Goal: Task Accomplishment & Management: Use online tool/utility

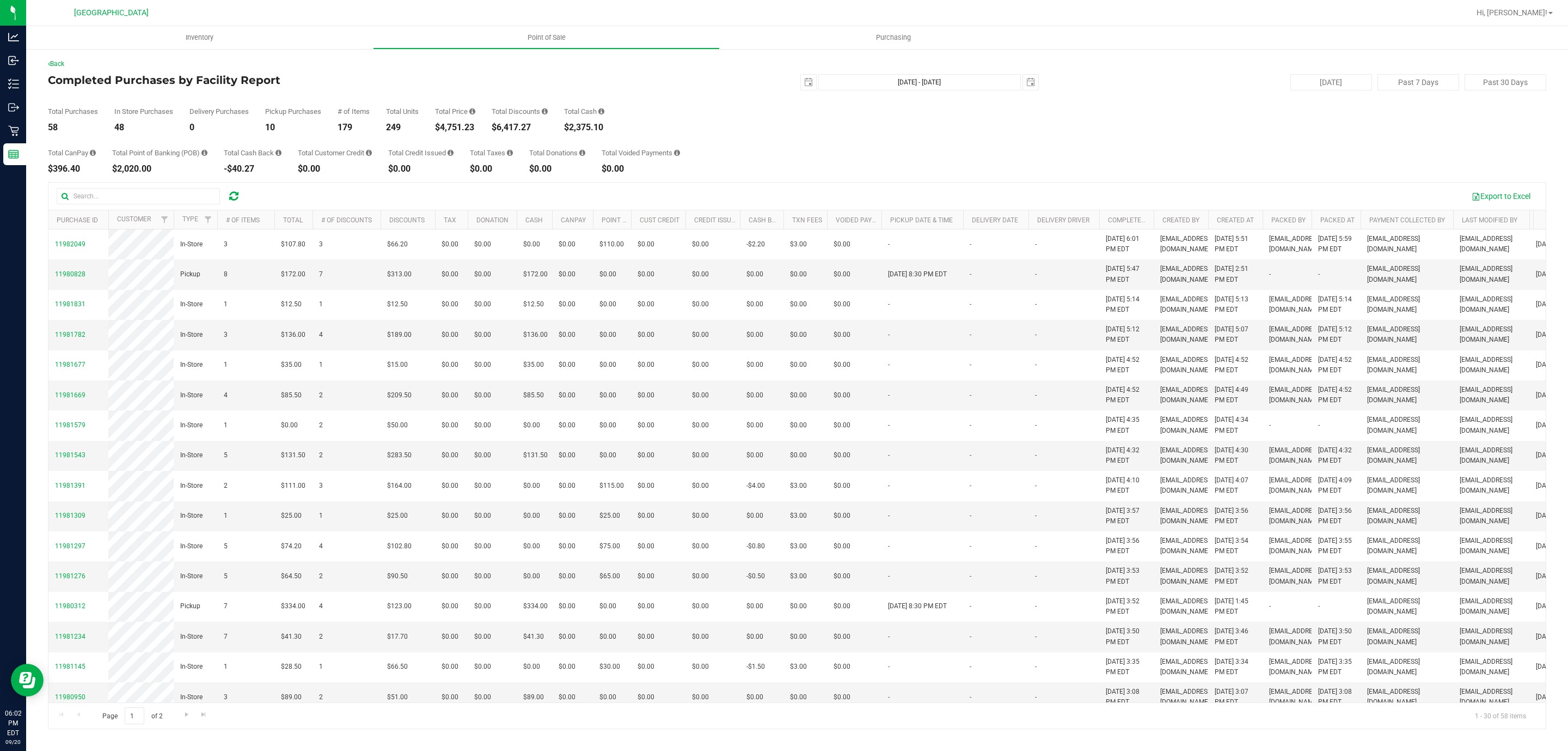
click at [453, 126] on div "$4,751.23" at bounding box center [455, 127] width 40 height 9
copy div "4,751.23"
click at [460, 130] on div "$4,771.23" at bounding box center [455, 127] width 40 height 9
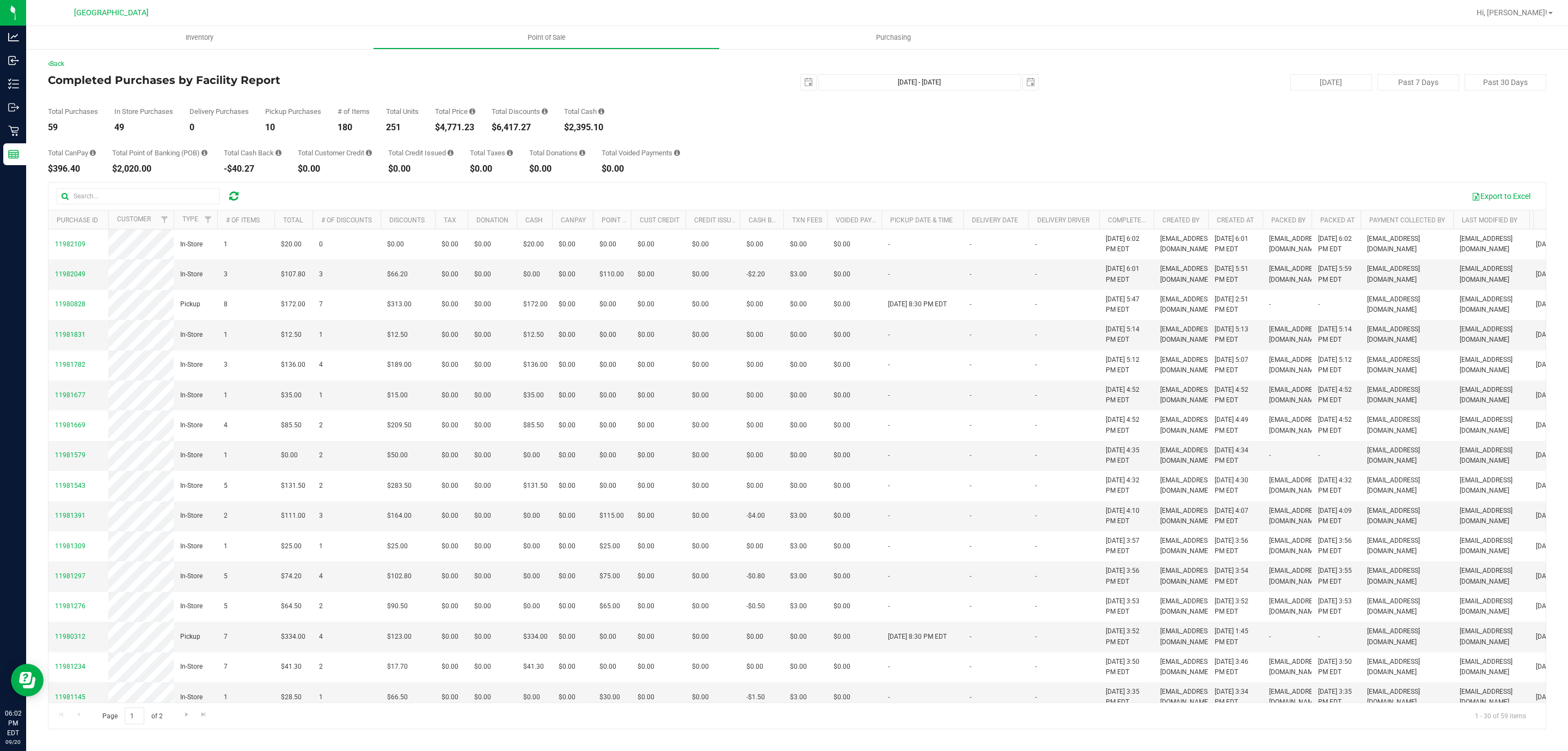
copy div "4,771.23"
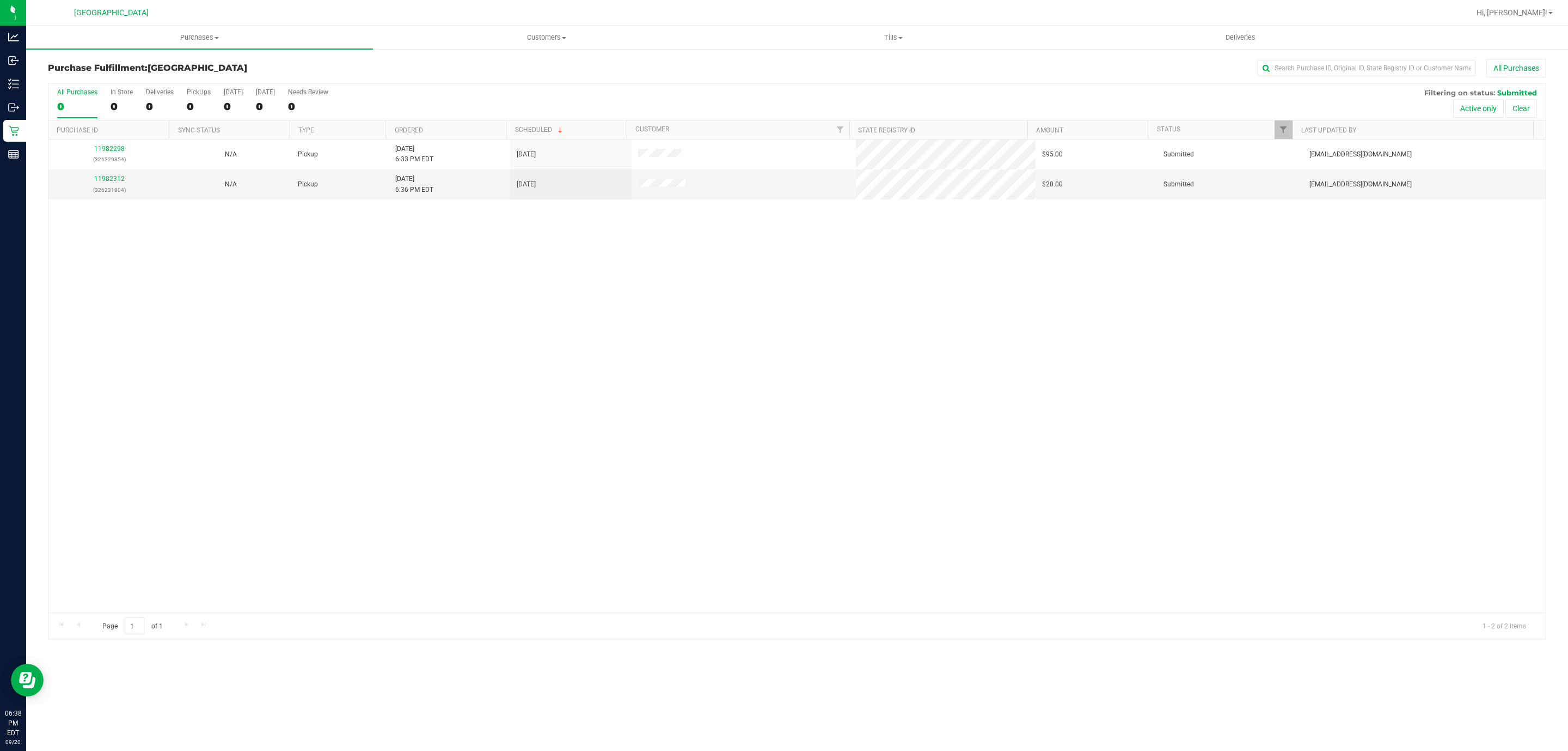
click at [197, 48] on link "Purchases Summary of purchases Fulfillment All purchases" at bounding box center [200, 38] width 347 height 23
click at [198, 38] on span "Purchases" at bounding box center [200, 38] width 347 height 10
click at [201, 33] on span "Purchases" at bounding box center [200, 38] width 347 height 10
click at [186, 77] on li "Fulfillment" at bounding box center [200, 79] width 347 height 13
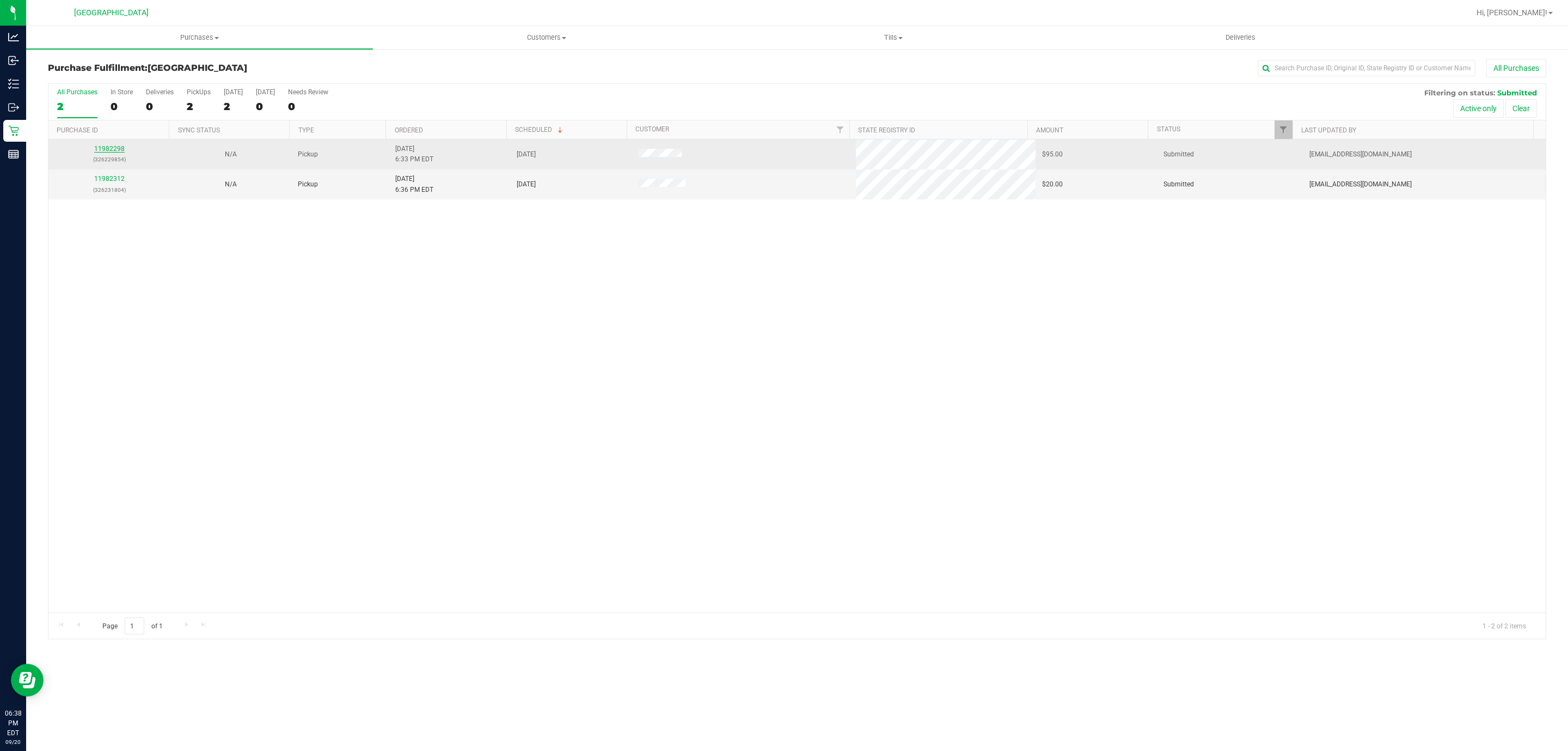
click at [111, 152] on link "11982298" at bounding box center [110, 149] width 30 height 8
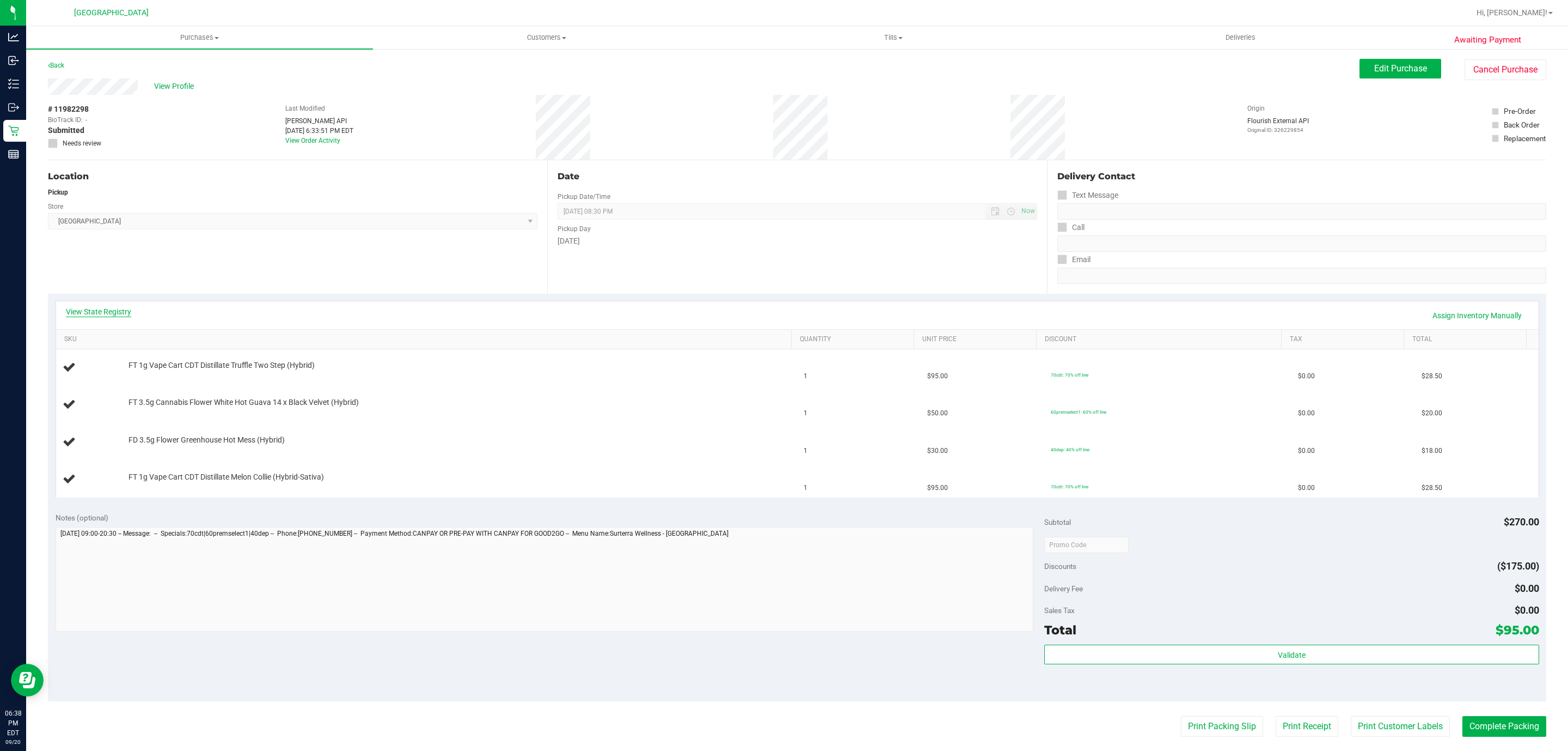
click at [106, 314] on link "View State Registry" at bounding box center [98, 312] width 65 height 11
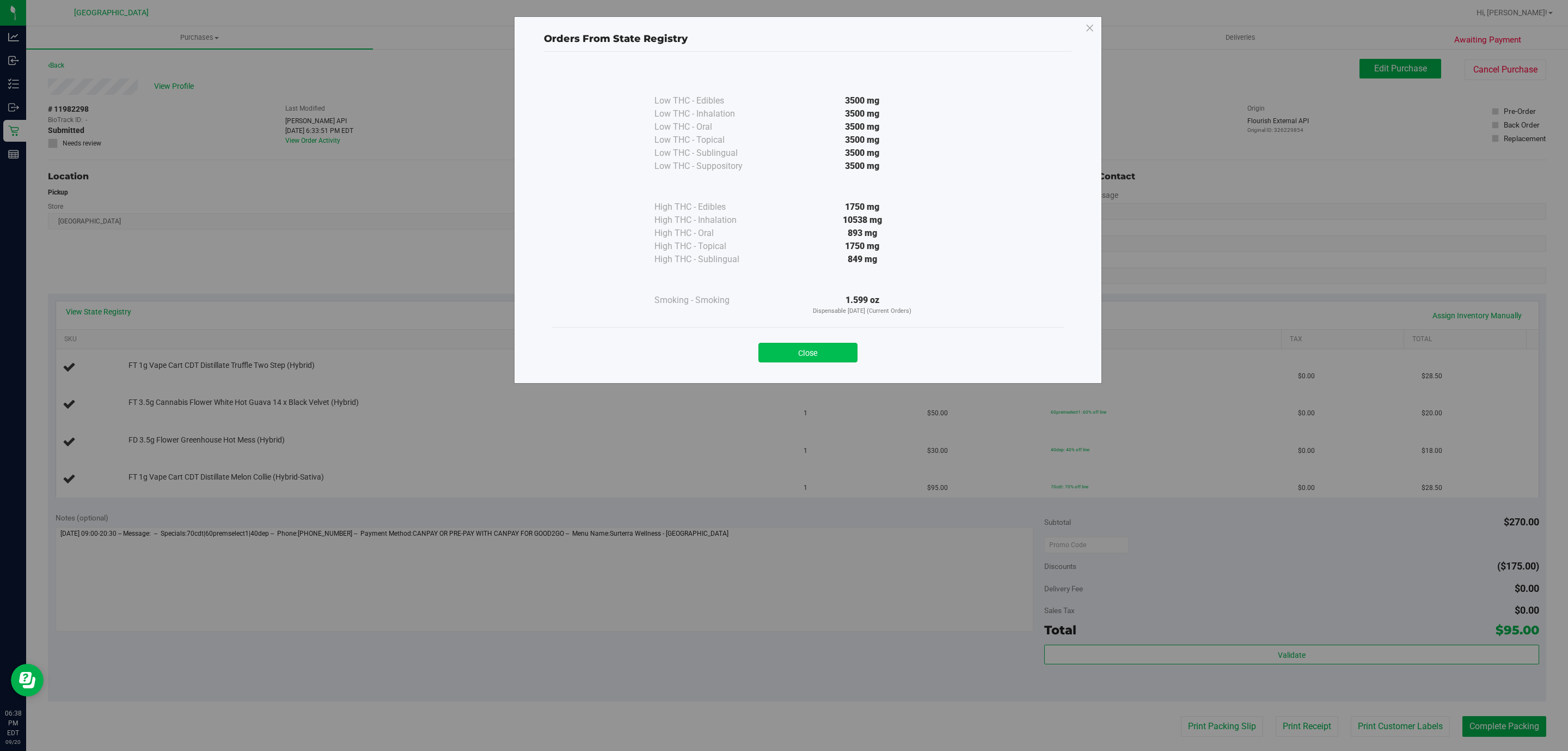
click at [825, 351] on button "Close" at bounding box center [808, 353] width 99 height 19
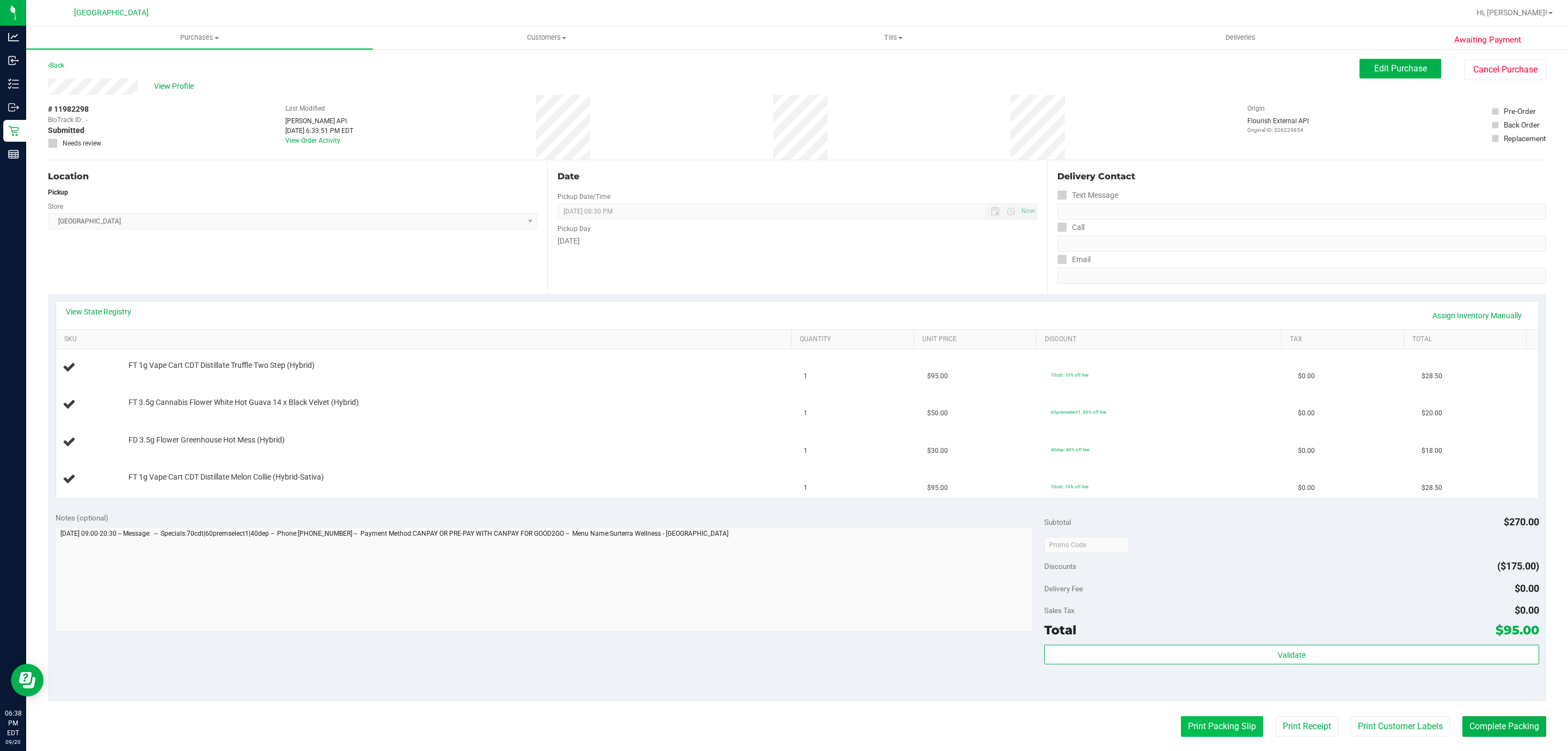
click at [1191, 730] on button "Print Packing Slip" at bounding box center [1222, 726] width 82 height 21
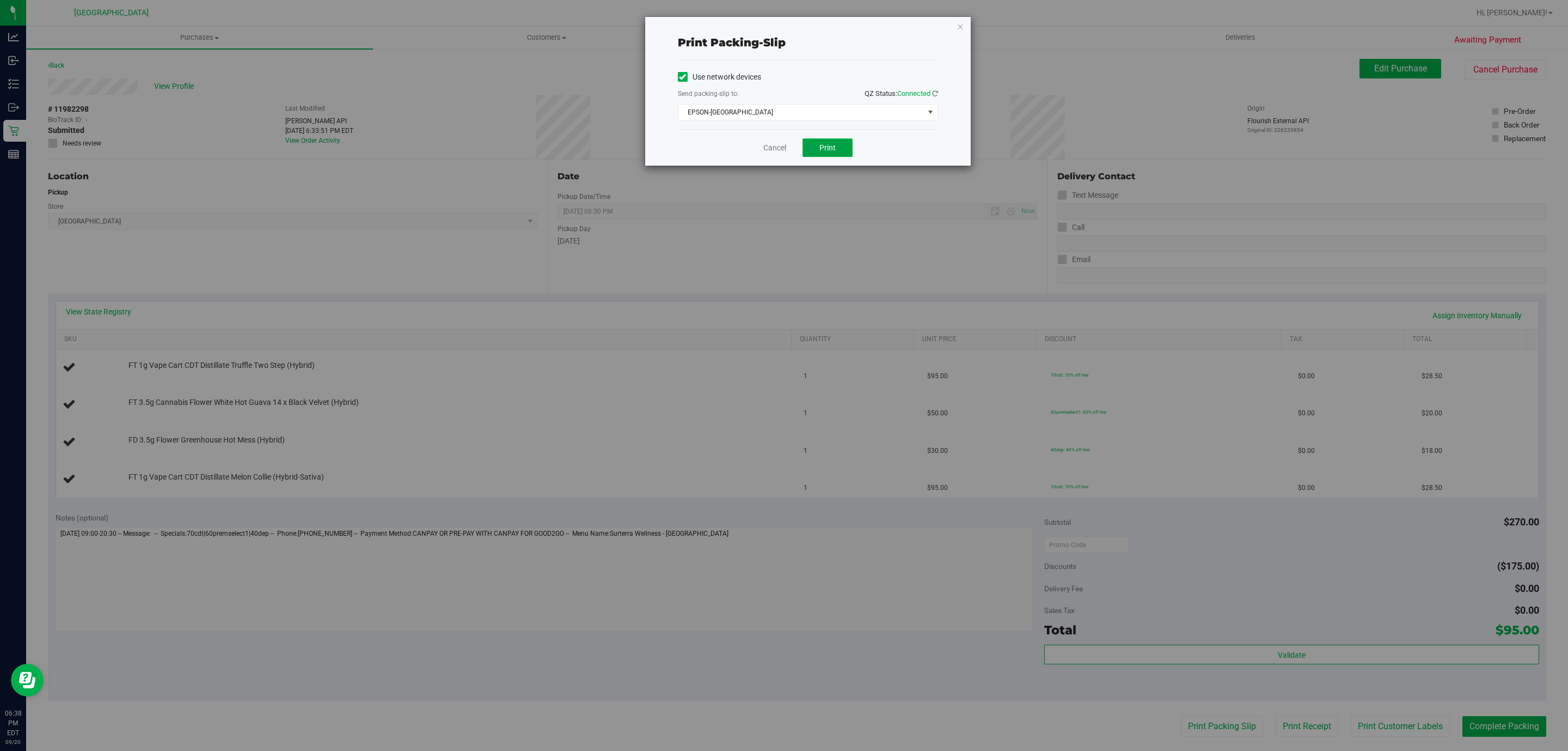
click at [815, 152] on button "Print" at bounding box center [827, 147] width 50 height 18
click at [957, 25] on icon "button" at bounding box center [961, 26] width 8 height 13
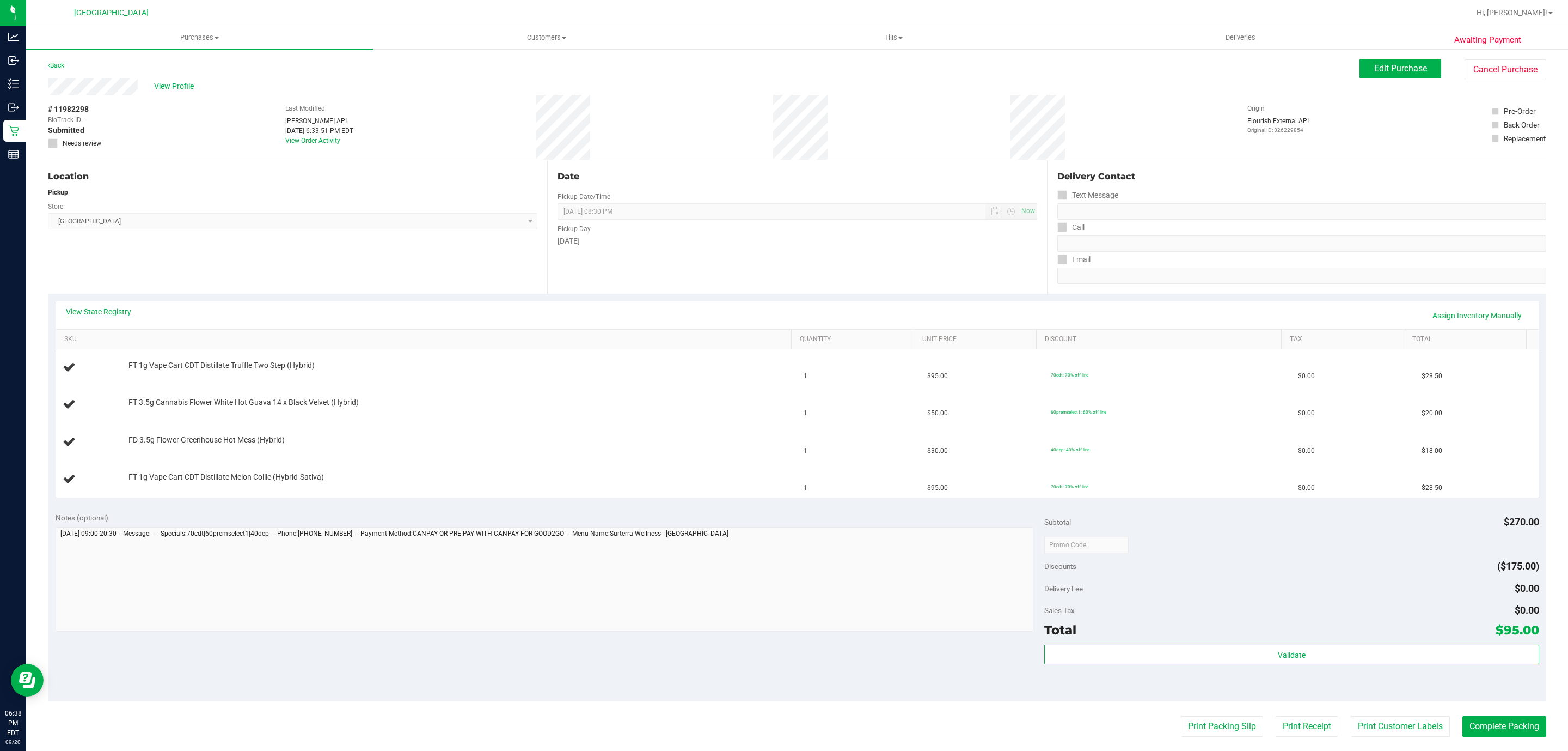
click at [79, 306] on link "View State Registry" at bounding box center [98, 312] width 65 height 11
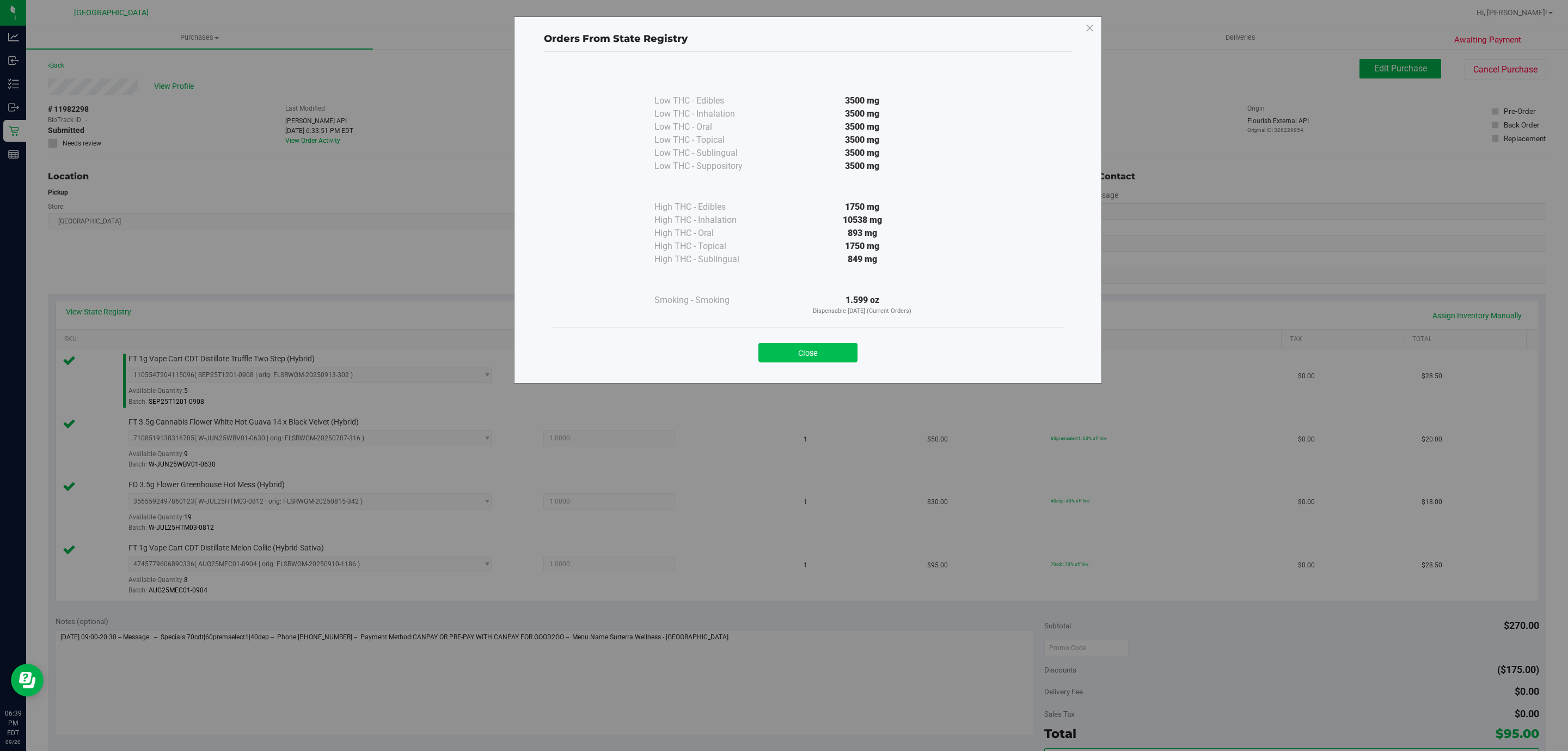
click at [828, 353] on button "Close" at bounding box center [808, 353] width 99 height 19
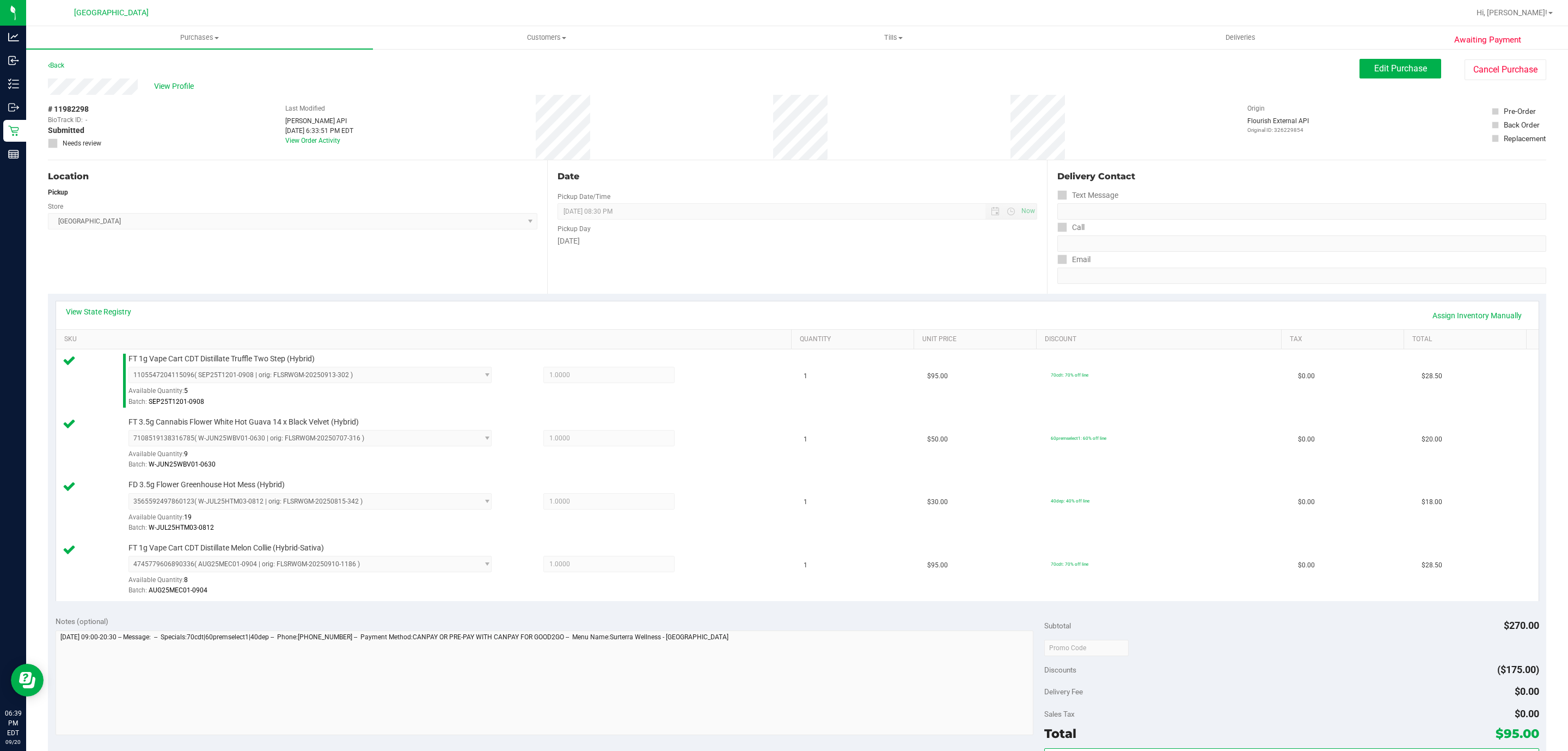
scroll to position [327, 0]
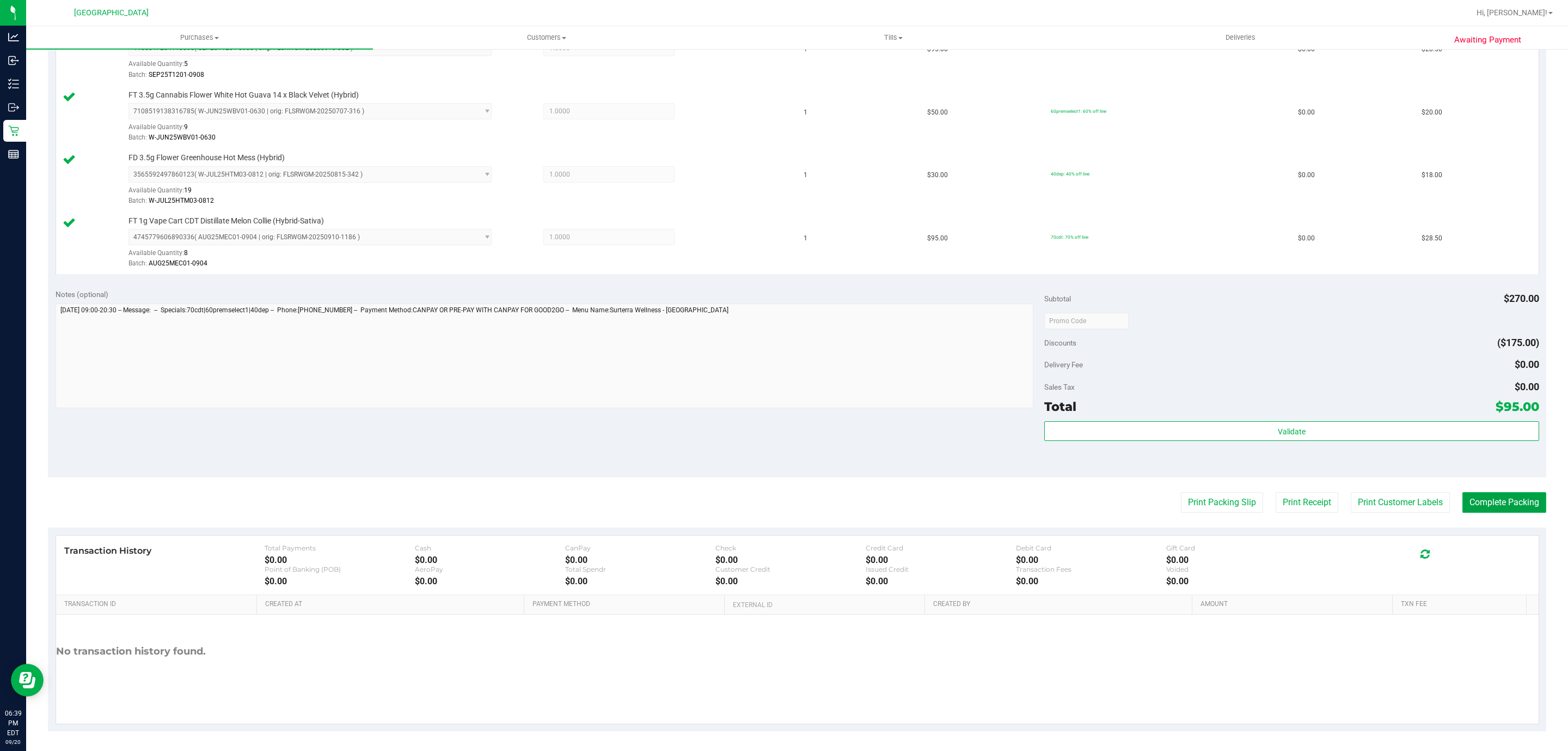
click at [1471, 510] on button "Complete Packing" at bounding box center [1504, 502] width 84 height 21
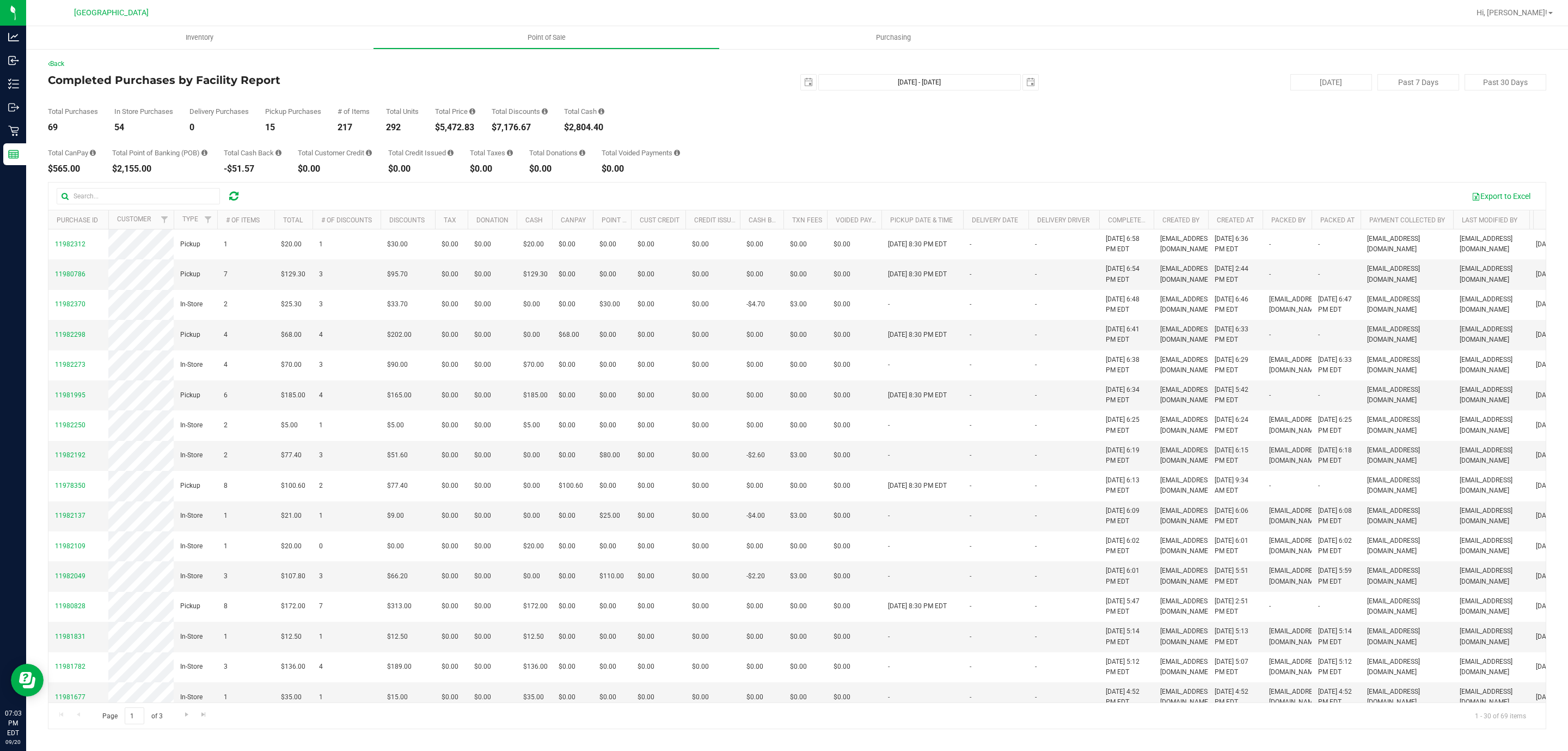
click at [455, 126] on div "$5,472.83" at bounding box center [455, 127] width 40 height 9
copy div "5,472.83"
